Goal: Task Accomplishment & Management: Use online tool/utility

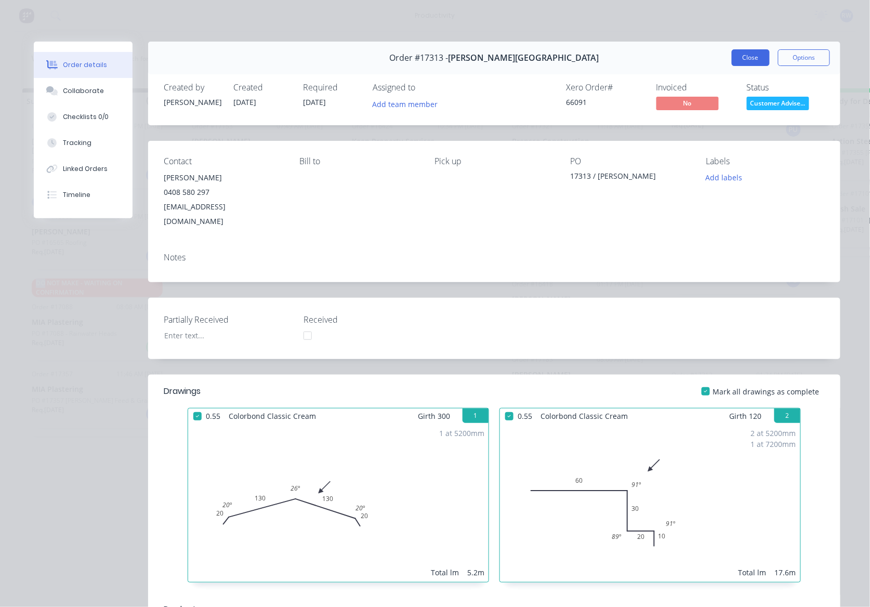
click at [743, 63] on button "Close" at bounding box center [751, 57] width 38 height 17
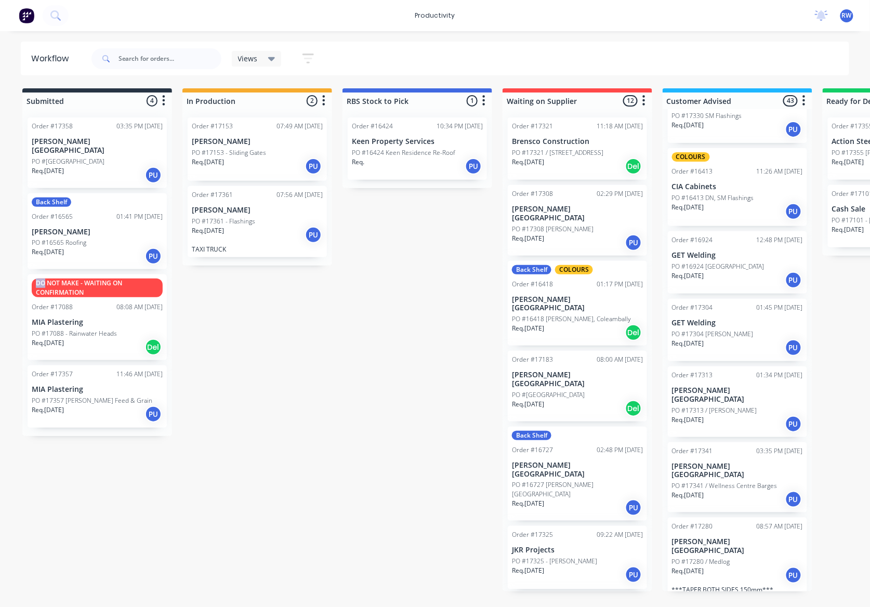
click at [229, 242] on div "Req. [DATE] PU" at bounding box center [257, 235] width 131 height 18
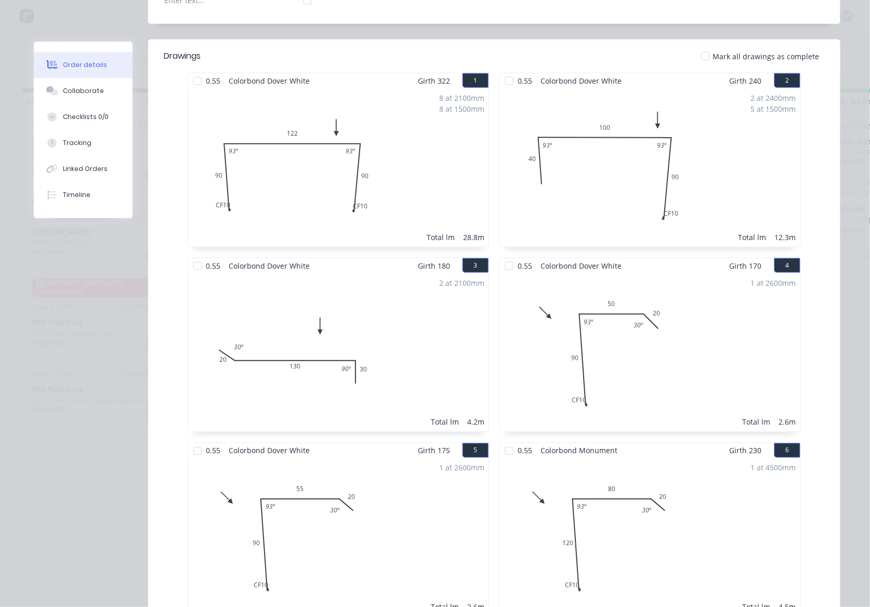
scroll to position [69, 0]
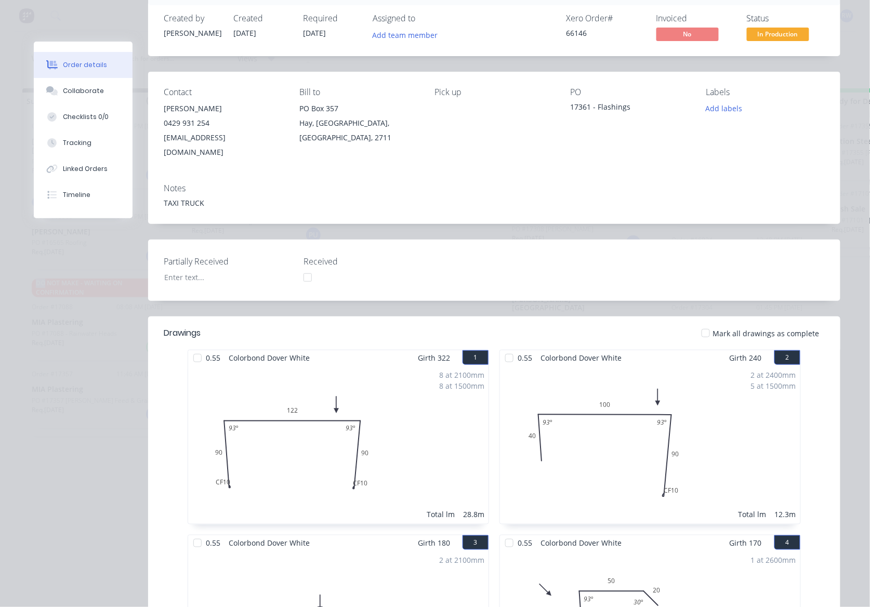
click at [192, 348] on div at bounding box center [197, 358] width 21 height 21
click at [503, 348] on div at bounding box center [509, 358] width 21 height 21
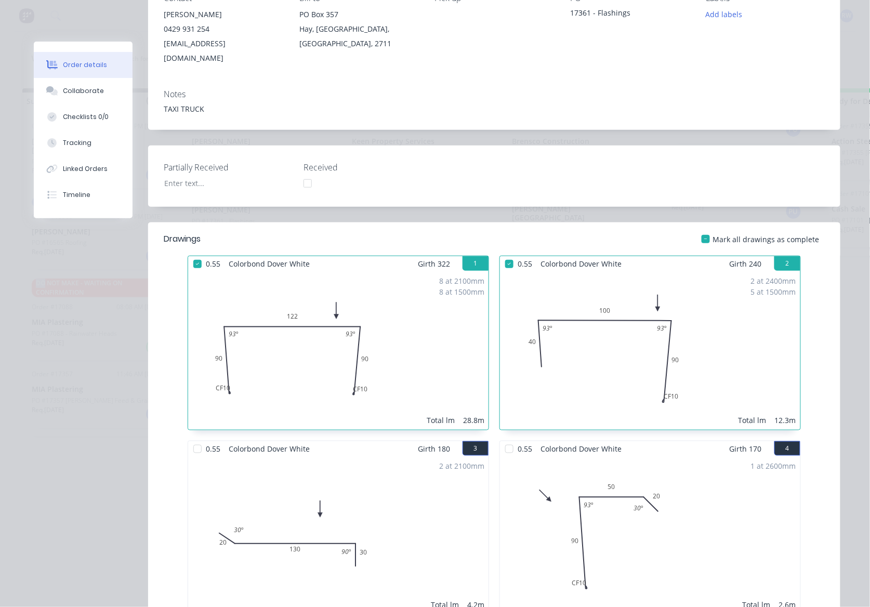
scroll to position [346, 0]
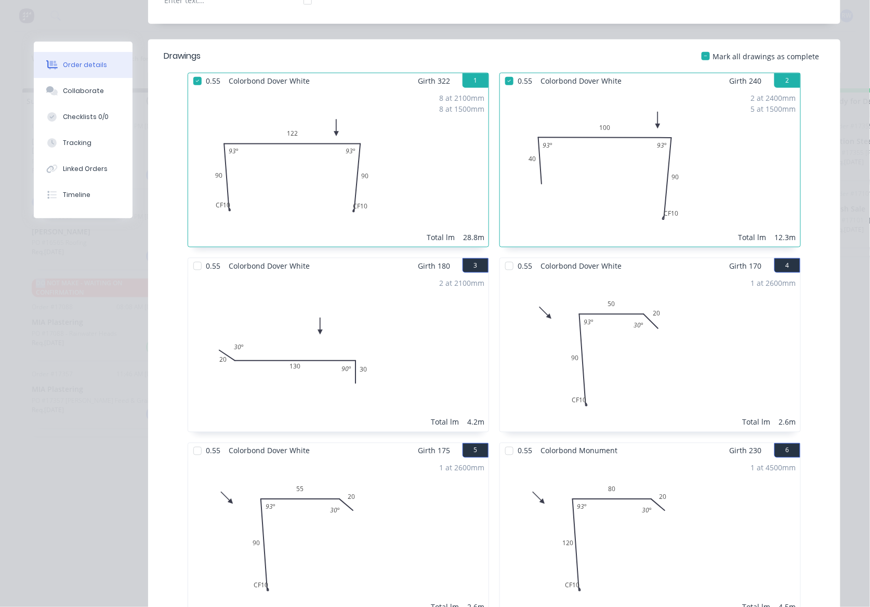
click at [187, 256] on div at bounding box center [197, 266] width 21 height 21
click at [503, 256] on div at bounding box center [509, 266] width 21 height 21
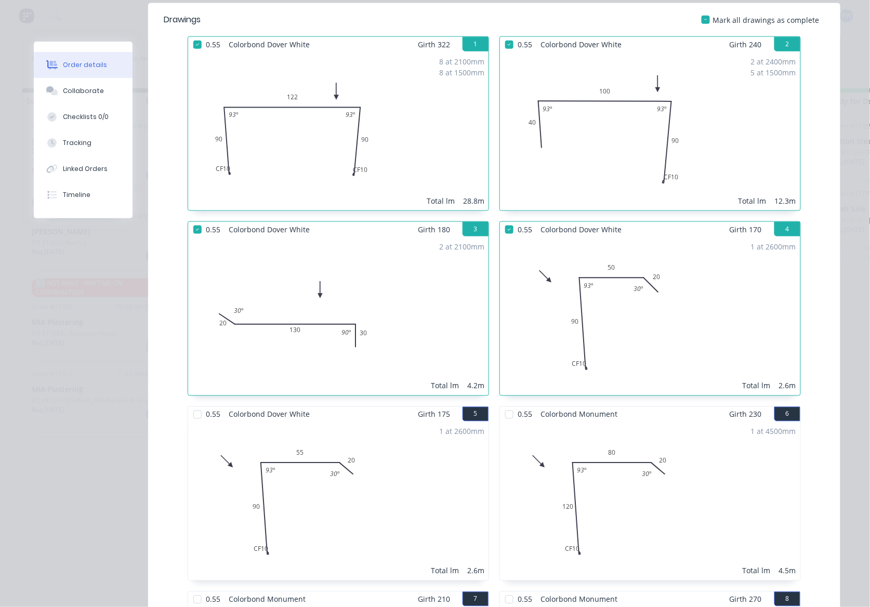
scroll to position [416, 0]
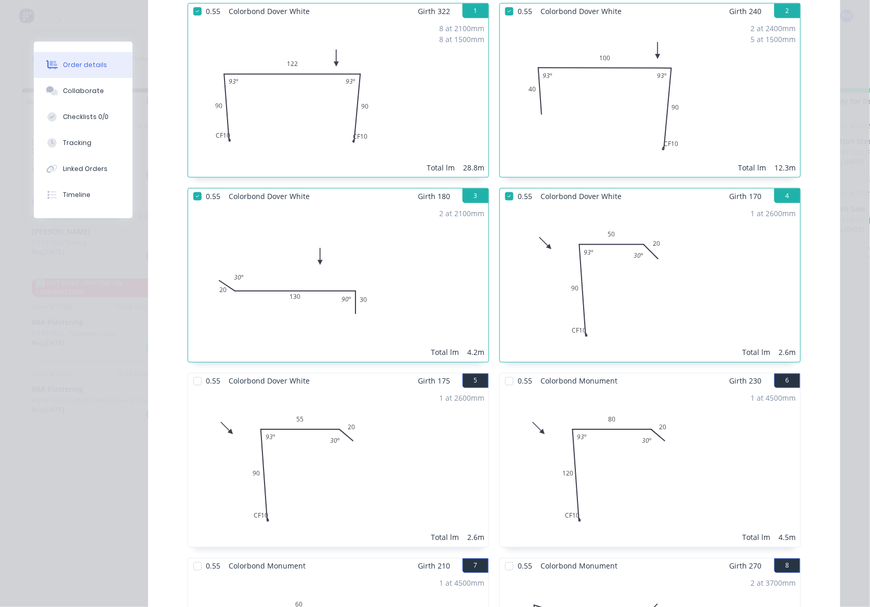
click at [194, 371] on div at bounding box center [197, 381] width 21 height 21
click at [504, 371] on div at bounding box center [509, 381] width 21 height 21
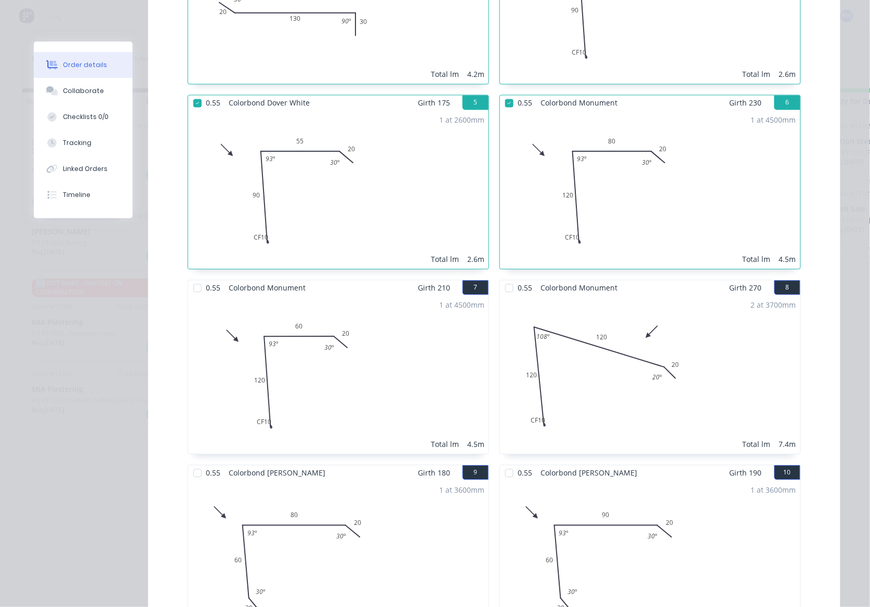
scroll to position [693, 0]
click at [507, 94] on div at bounding box center [509, 104] width 21 height 21
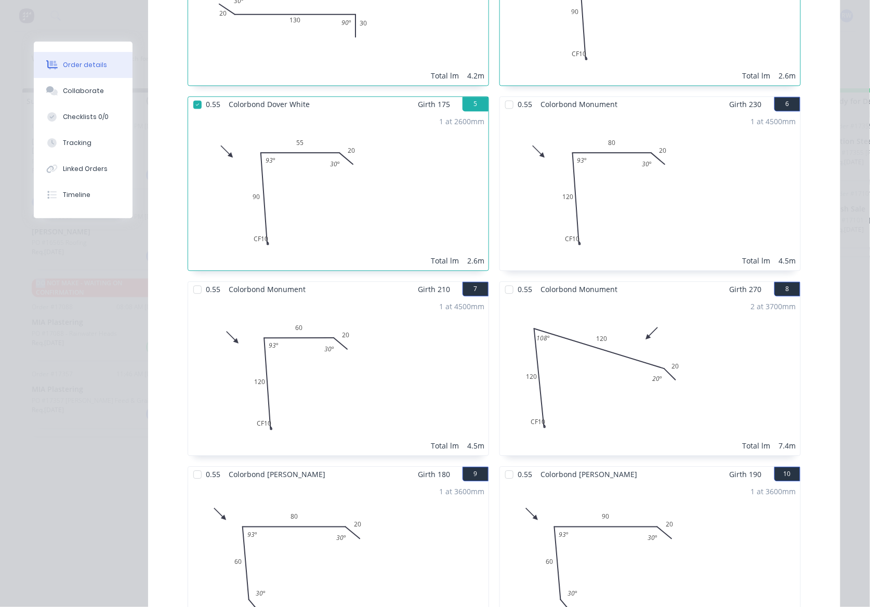
drag, startPoint x: 194, startPoint y: 470, endPoint x: 248, endPoint y: 468, distance: 54.1
click at [194, 469] on div at bounding box center [197, 474] width 21 height 21
click at [504, 464] on div at bounding box center [509, 474] width 21 height 21
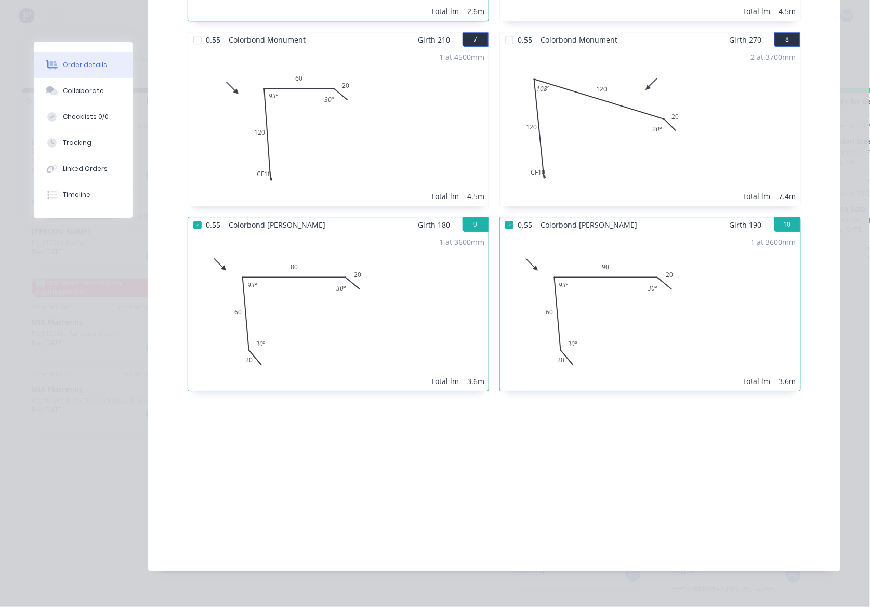
scroll to position [527, 0]
